Goal: Information Seeking & Learning: Learn about a topic

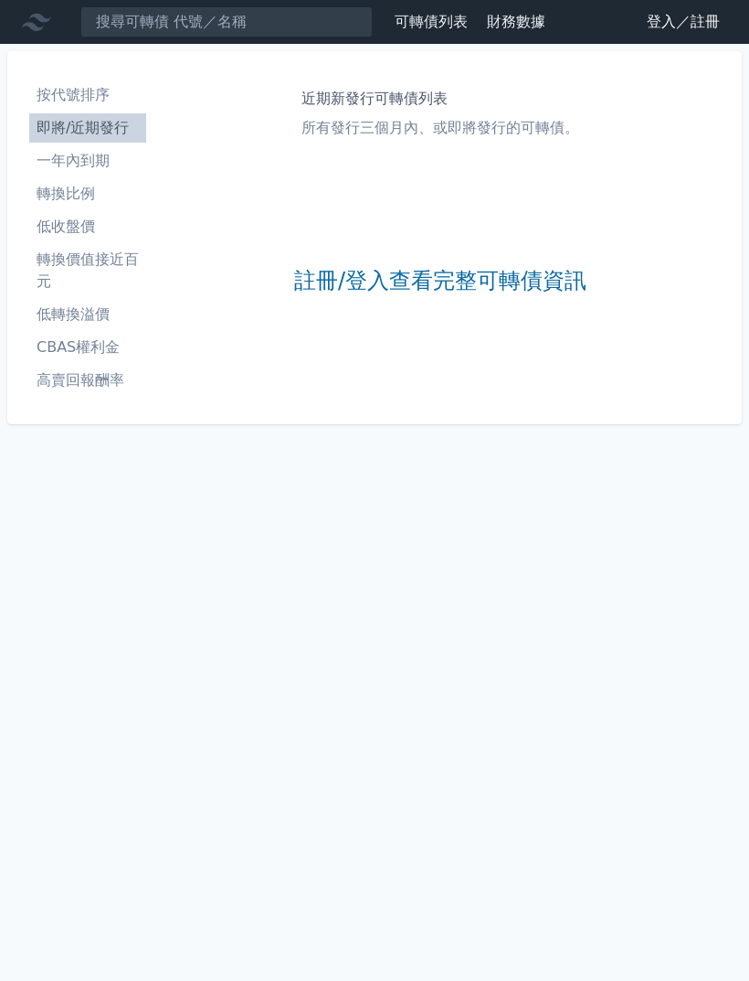
scroll to position [58, 0]
click at [50, 183] on li "轉換比例" at bounding box center [87, 194] width 117 height 22
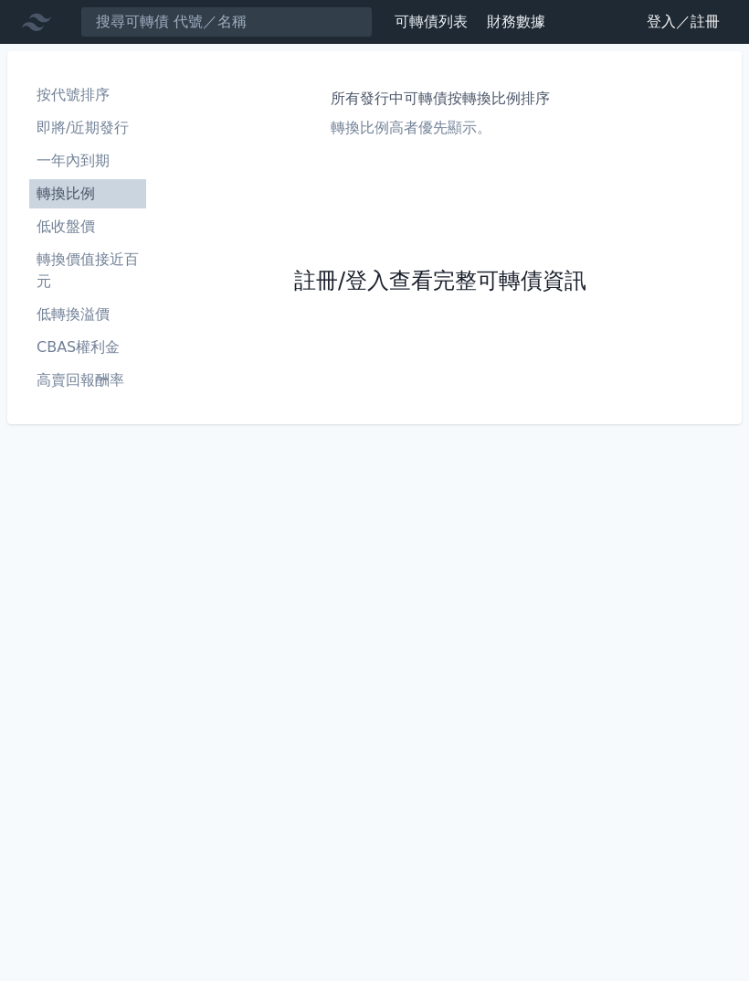
click at [504, 269] on link "註冊/登入查看完整可轉債資訊" at bounding box center [440, 281] width 292 height 29
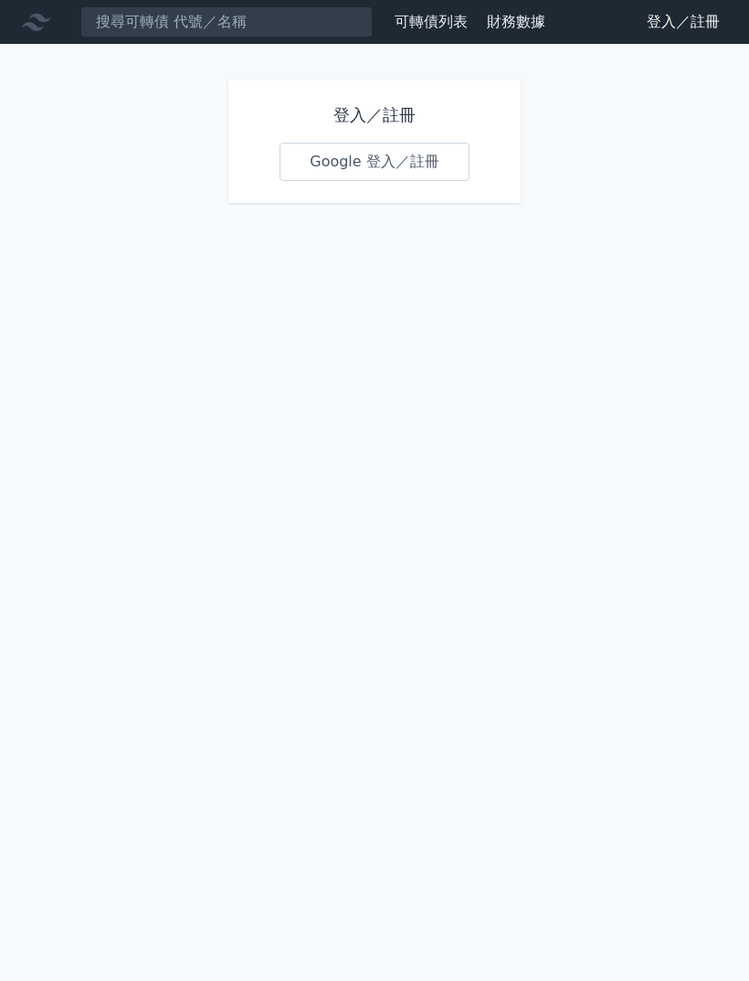
click at [422, 149] on link "Google 登入／註冊" at bounding box center [375, 162] width 190 height 38
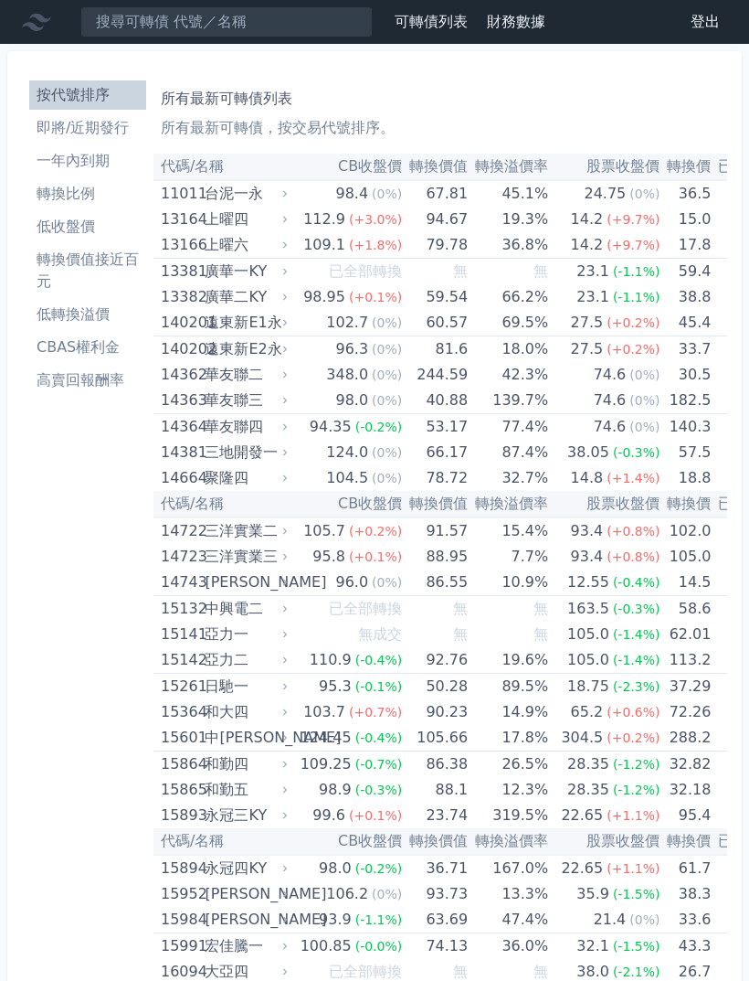
click at [69, 263] on li "轉換價值接近百元" at bounding box center [87, 271] width 117 height 44
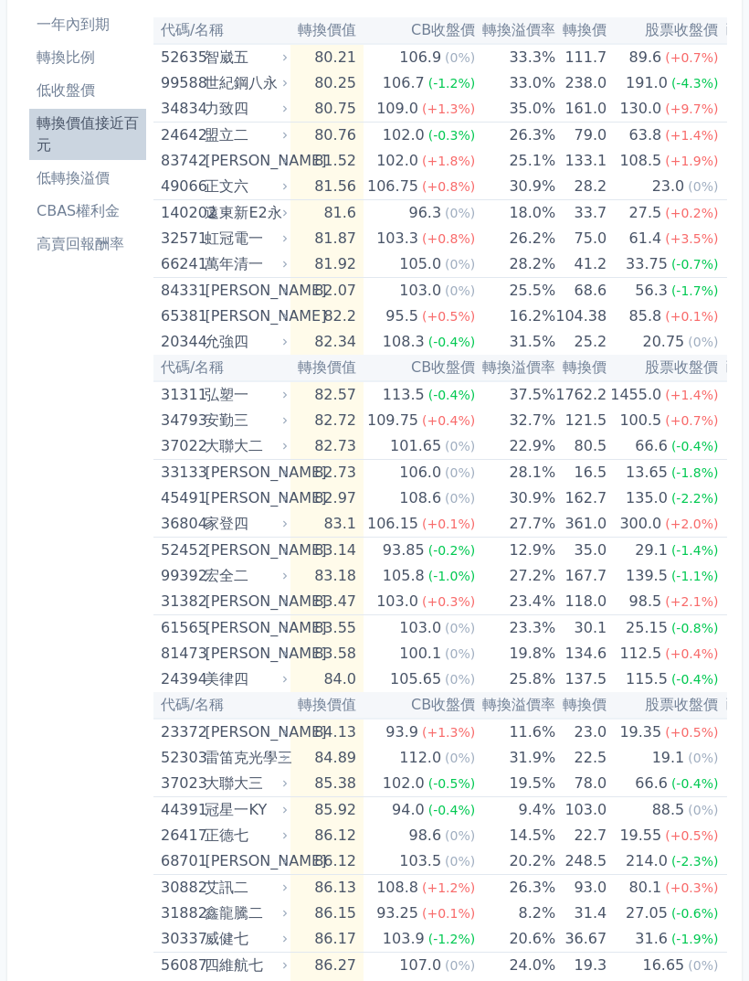
scroll to position [135, 0]
click at [46, 177] on li "低轉換溢價" at bounding box center [87, 179] width 117 height 22
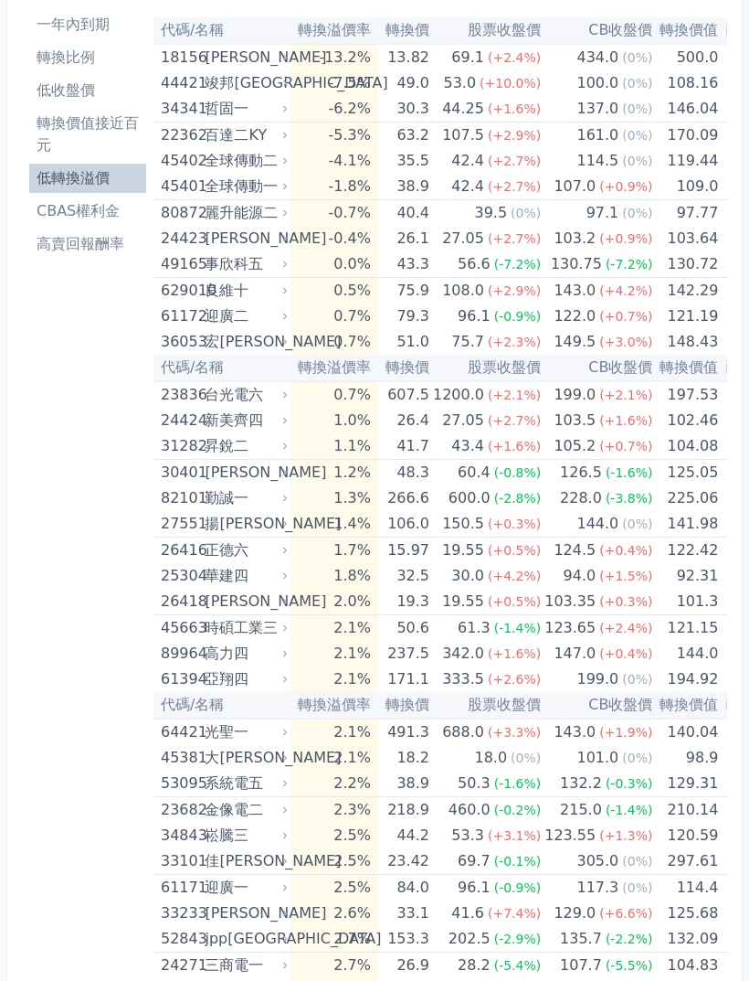
click at [58, 189] on li "低轉換溢價" at bounding box center [87, 178] width 117 height 22
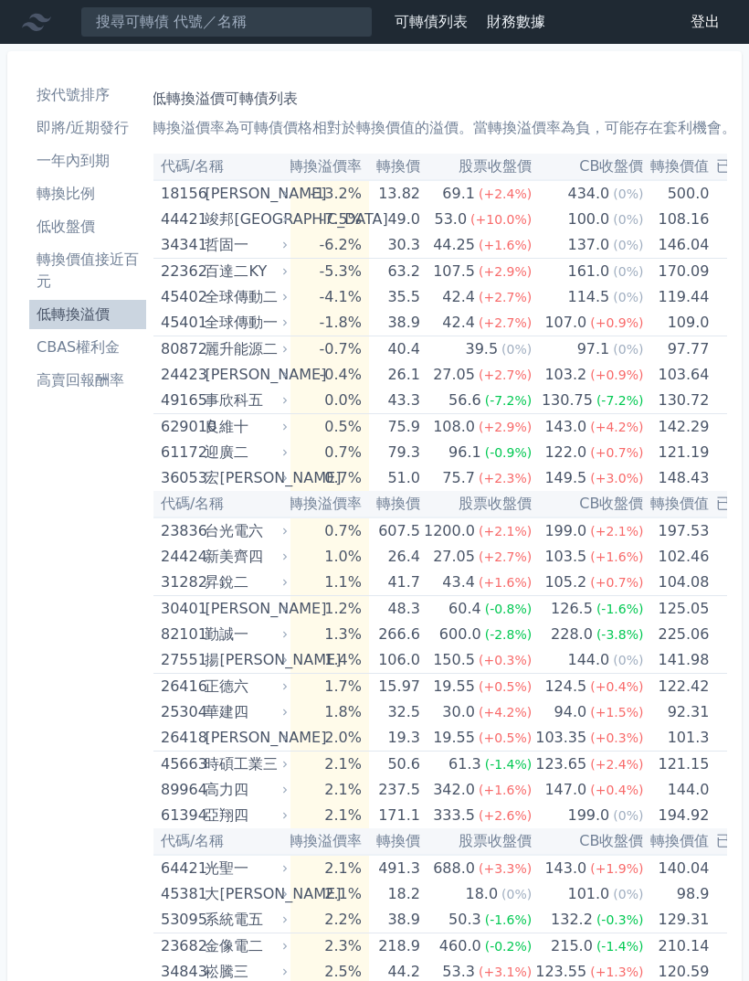
scroll to position [0, 10]
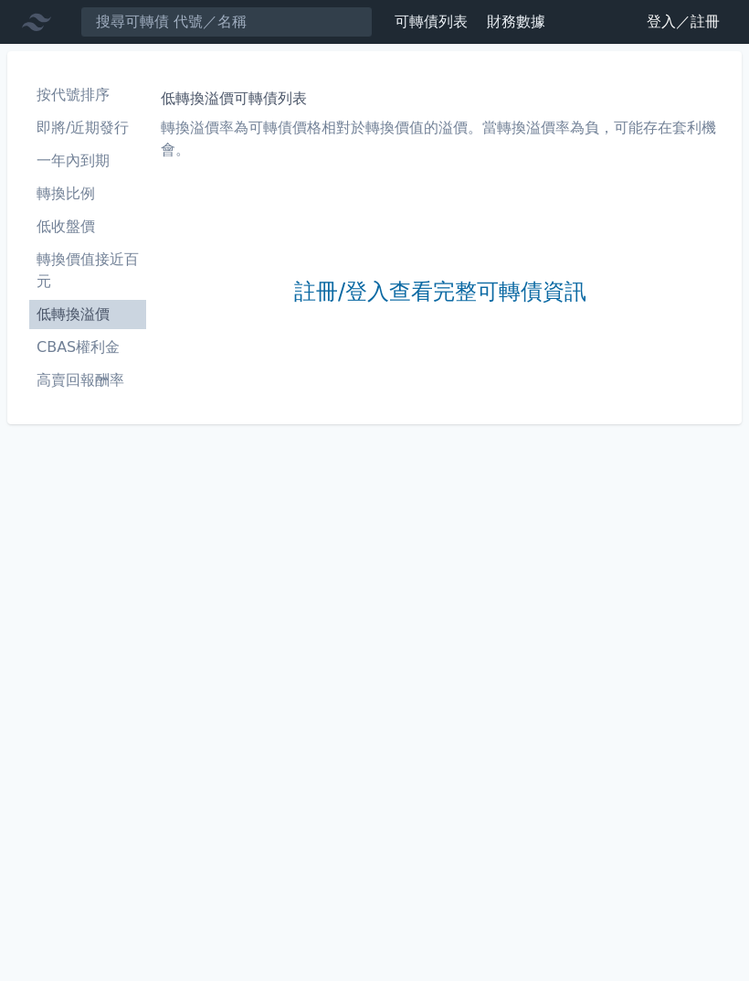
scroll to position [58, 0]
